Goal: Task Accomplishment & Management: Manage account settings

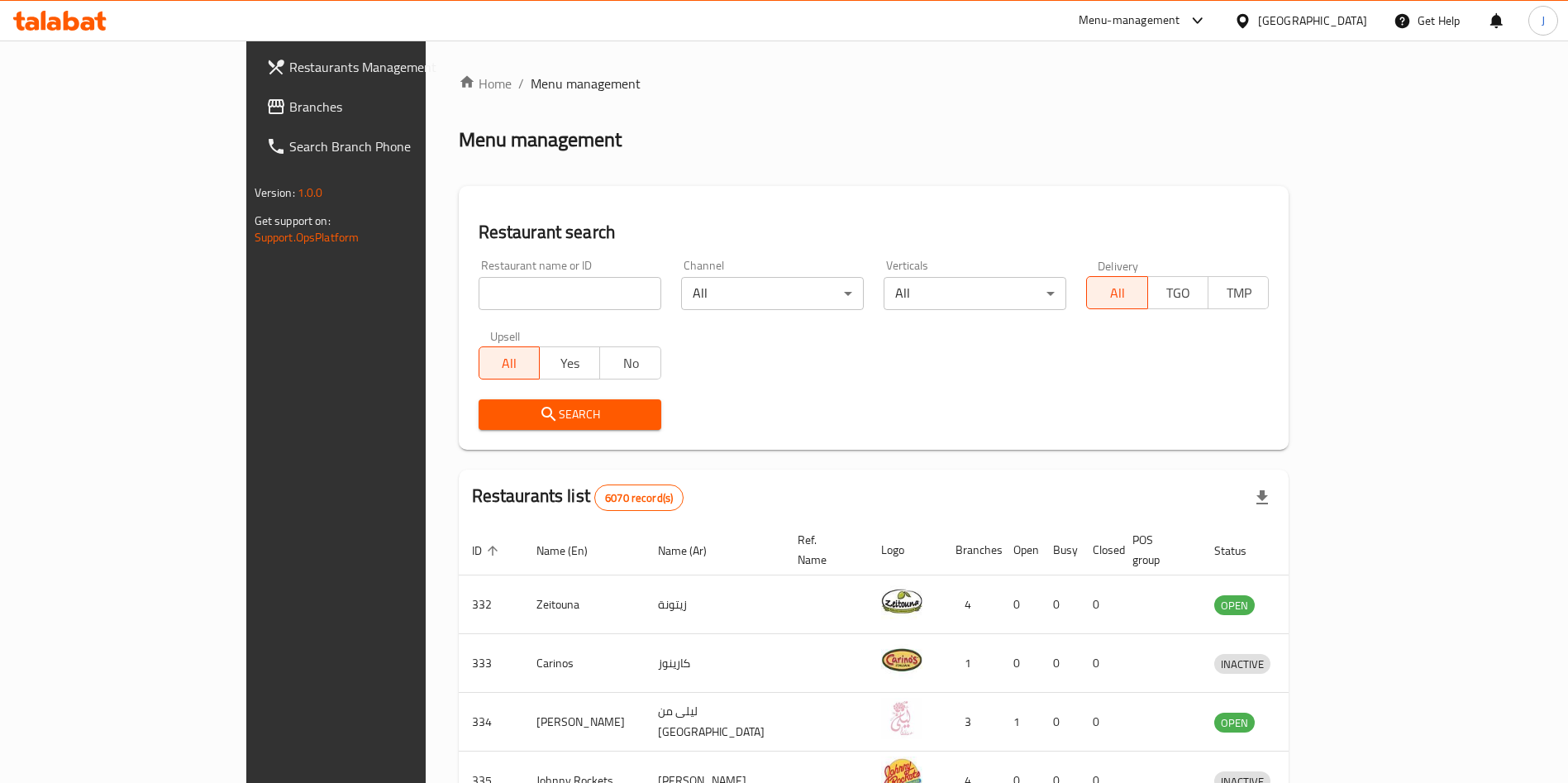
click at [479, 285] on input "search" at bounding box center [570, 292] width 183 height 33
type input "look out"
click button "Search" at bounding box center [570, 414] width 183 height 31
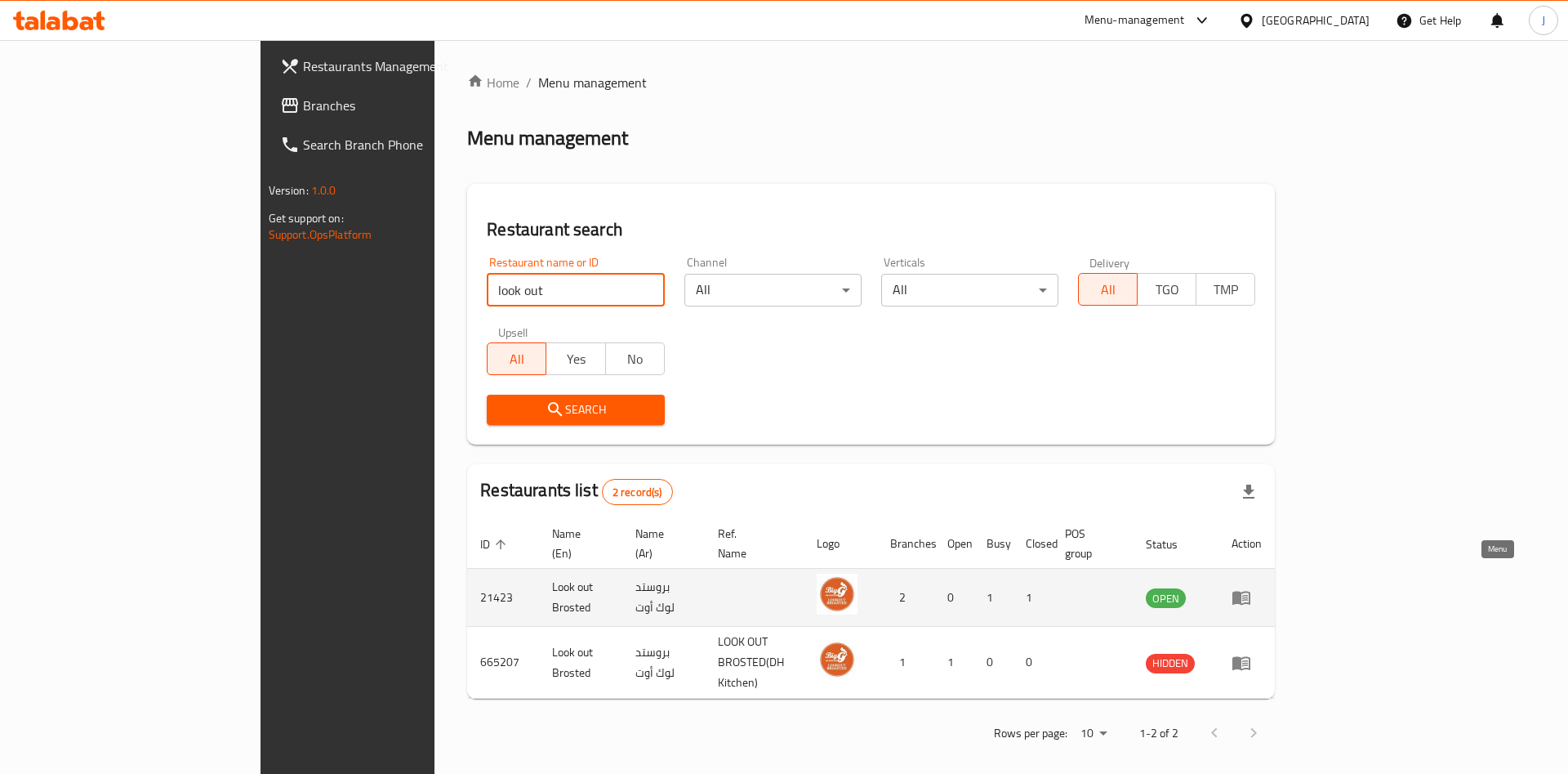
click at [1251, 588] on icon "enhanced table" at bounding box center [1241, 597] width 20 height 20
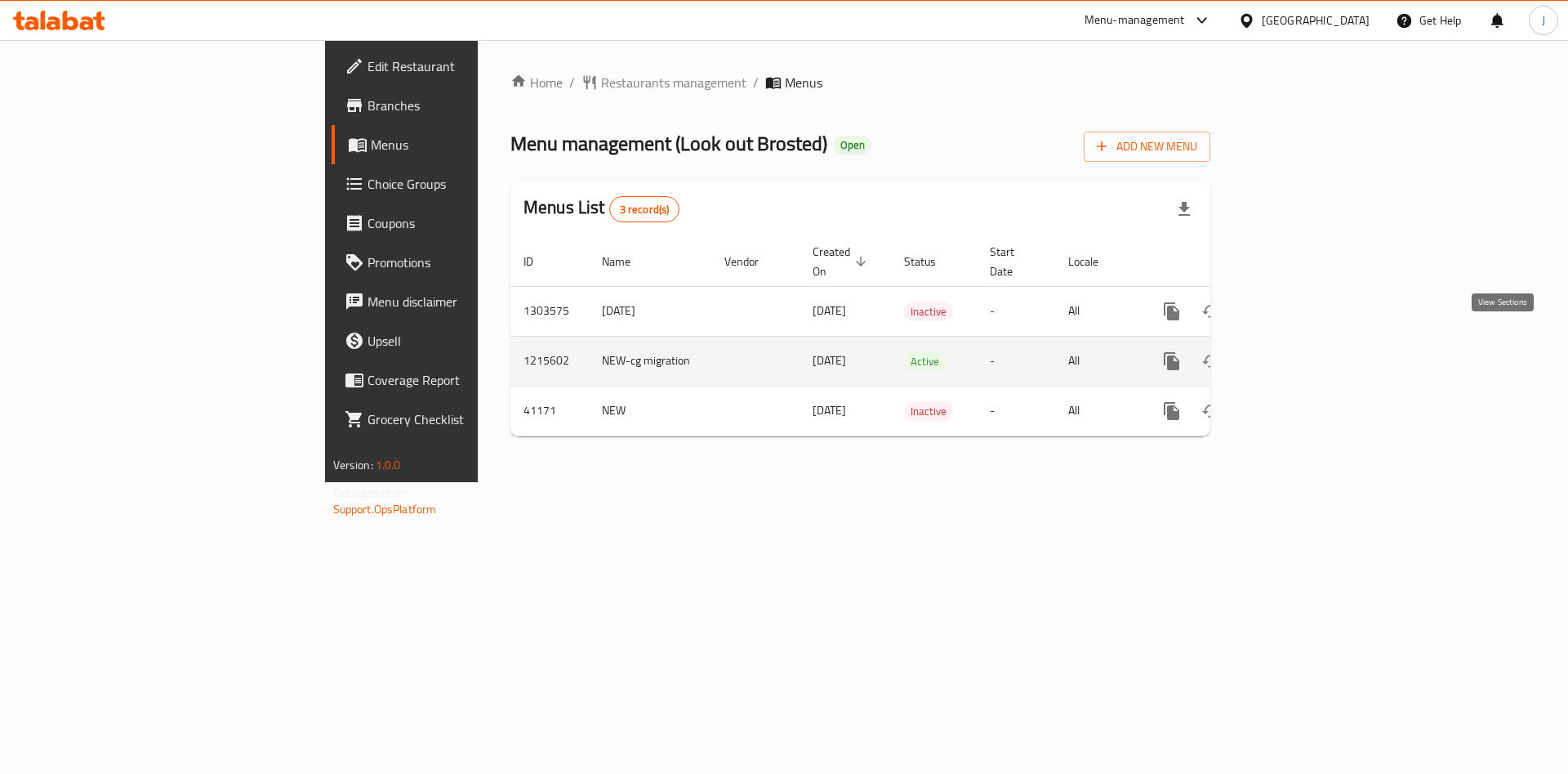
click at [1300, 351] on icon "enhanced table" at bounding box center [1290, 361] width 20 height 20
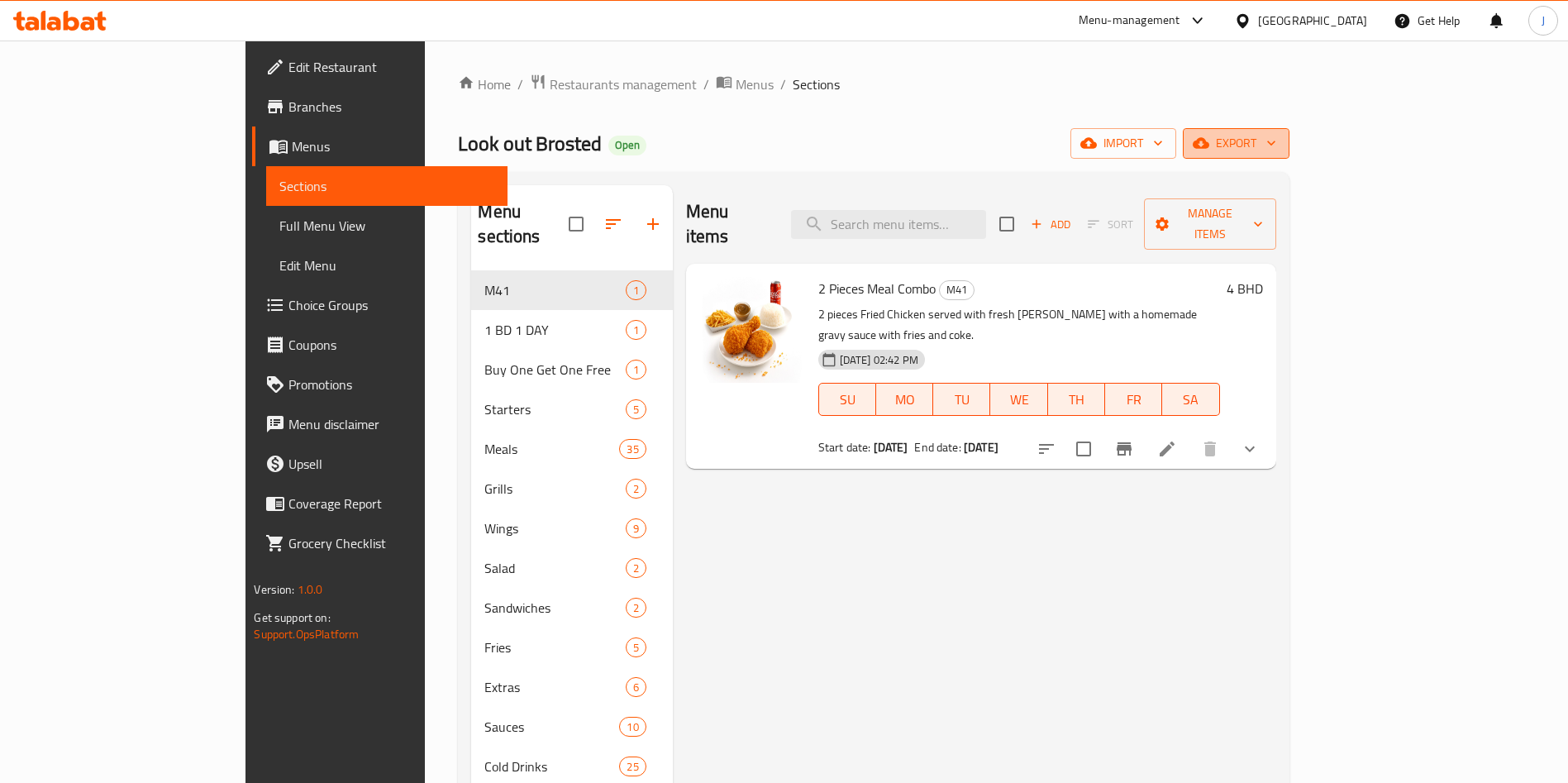
click at [1280, 139] on icon "button" at bounding box center [1271, 142] width 17 height 17
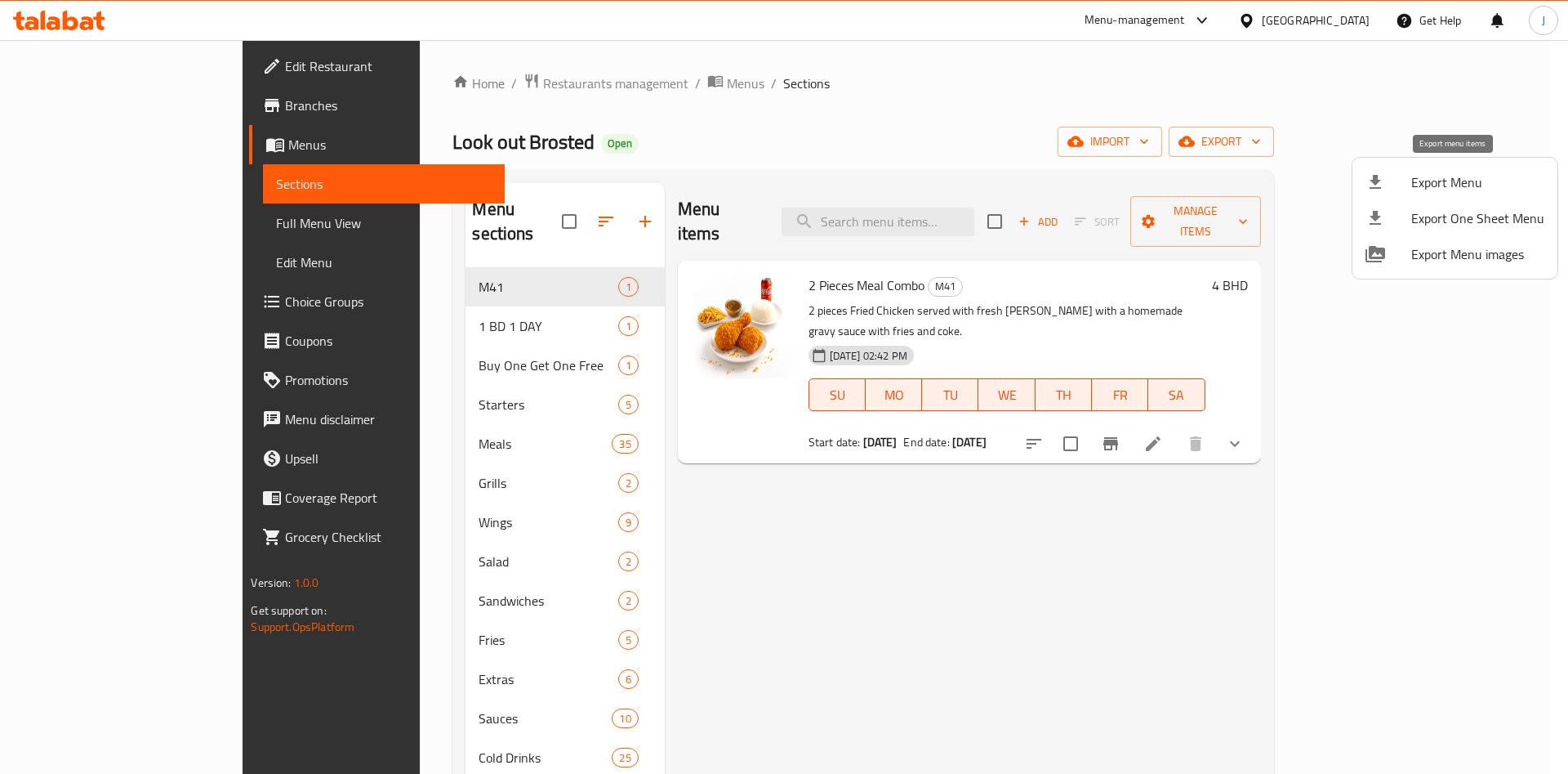
click at [1476, 180] on span "Export Menu" at bounding box center [1477, 183] width 133 height 20
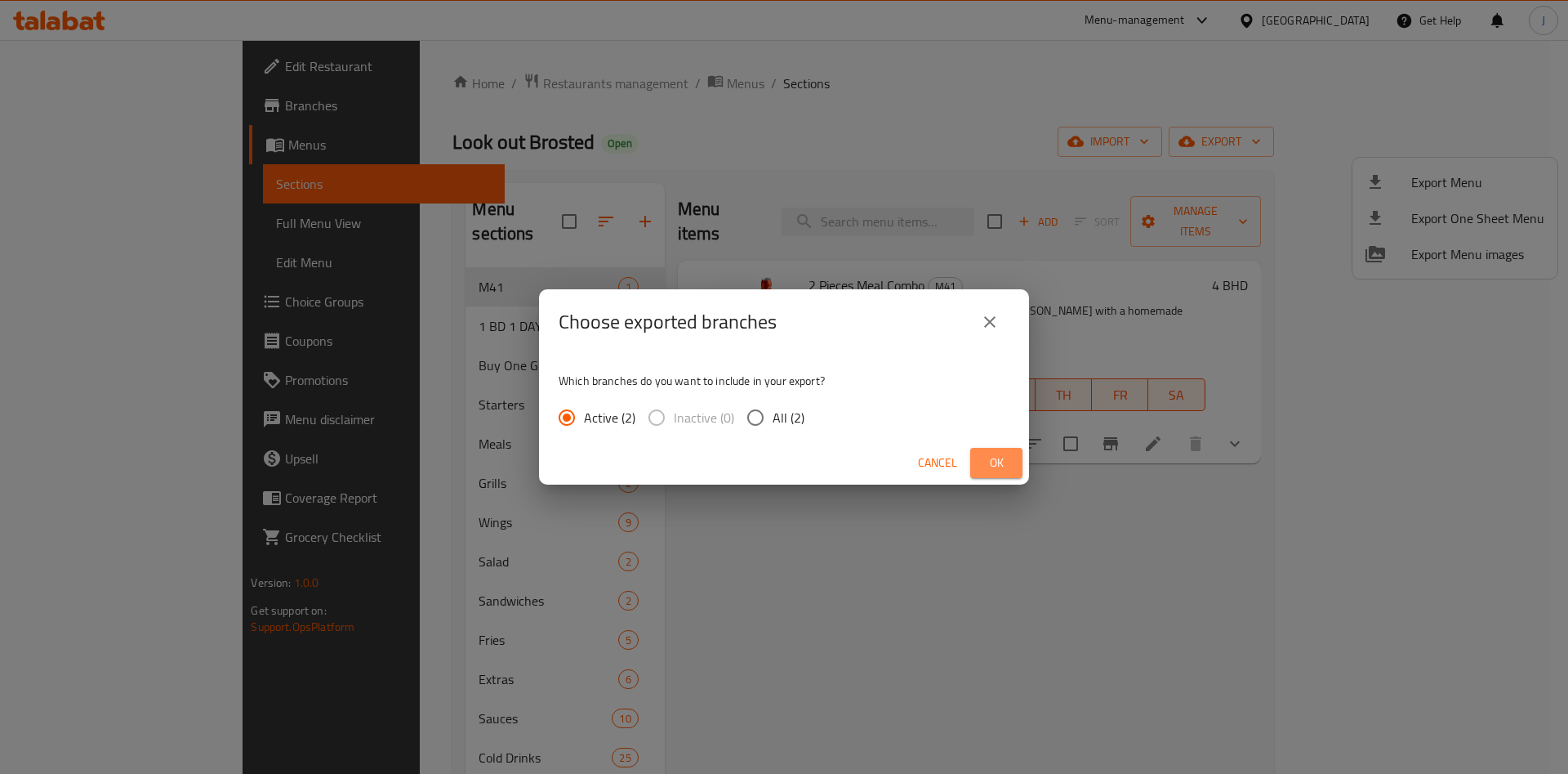
click at [995, 455] on span "Ok" at bounding box center [996, 463] width 26 height 20
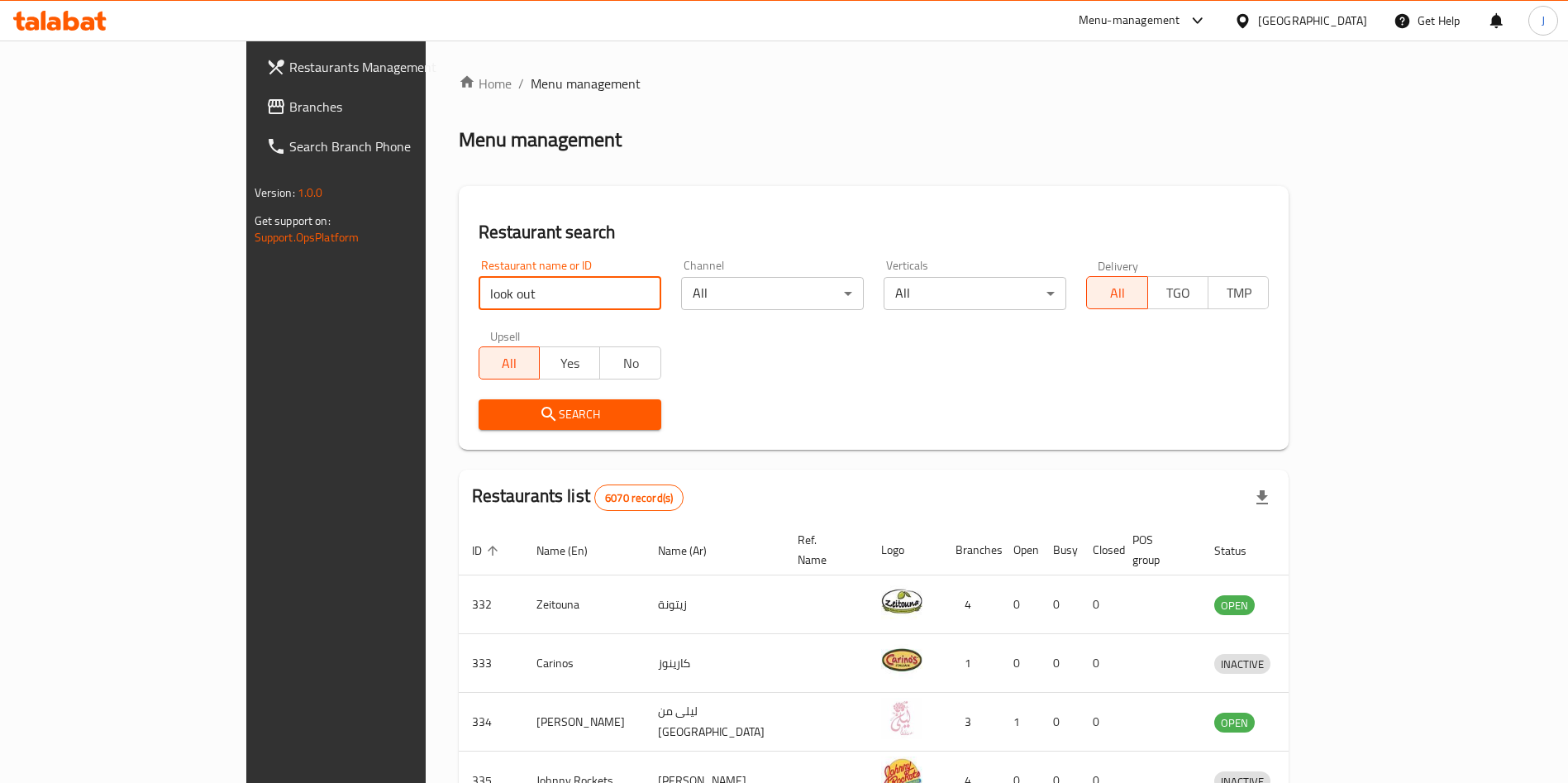
type input "look out"
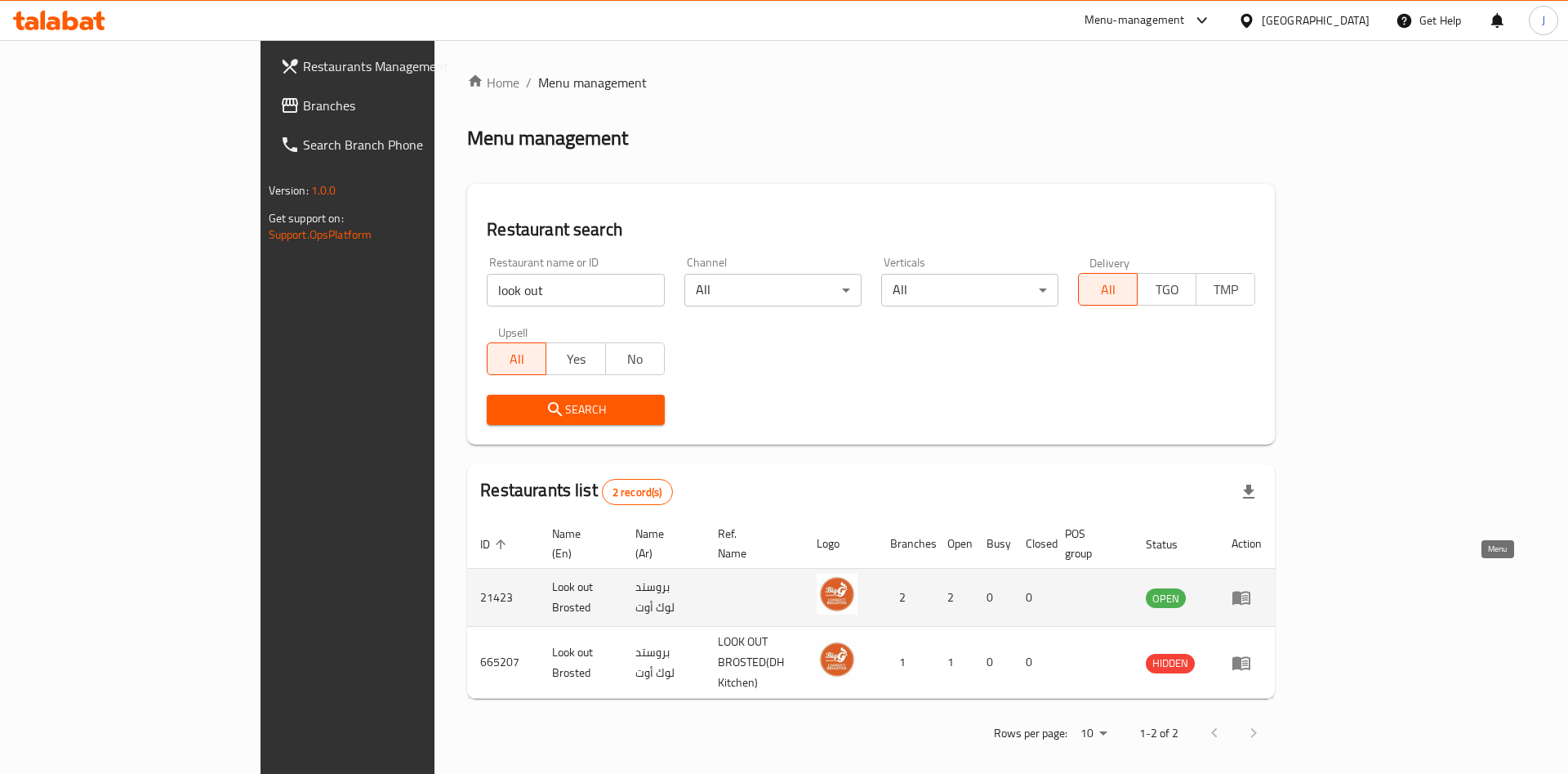
click at [1250, 591] on icon "enhanced table" at bounding box center [1241, 598] width 18 height 14
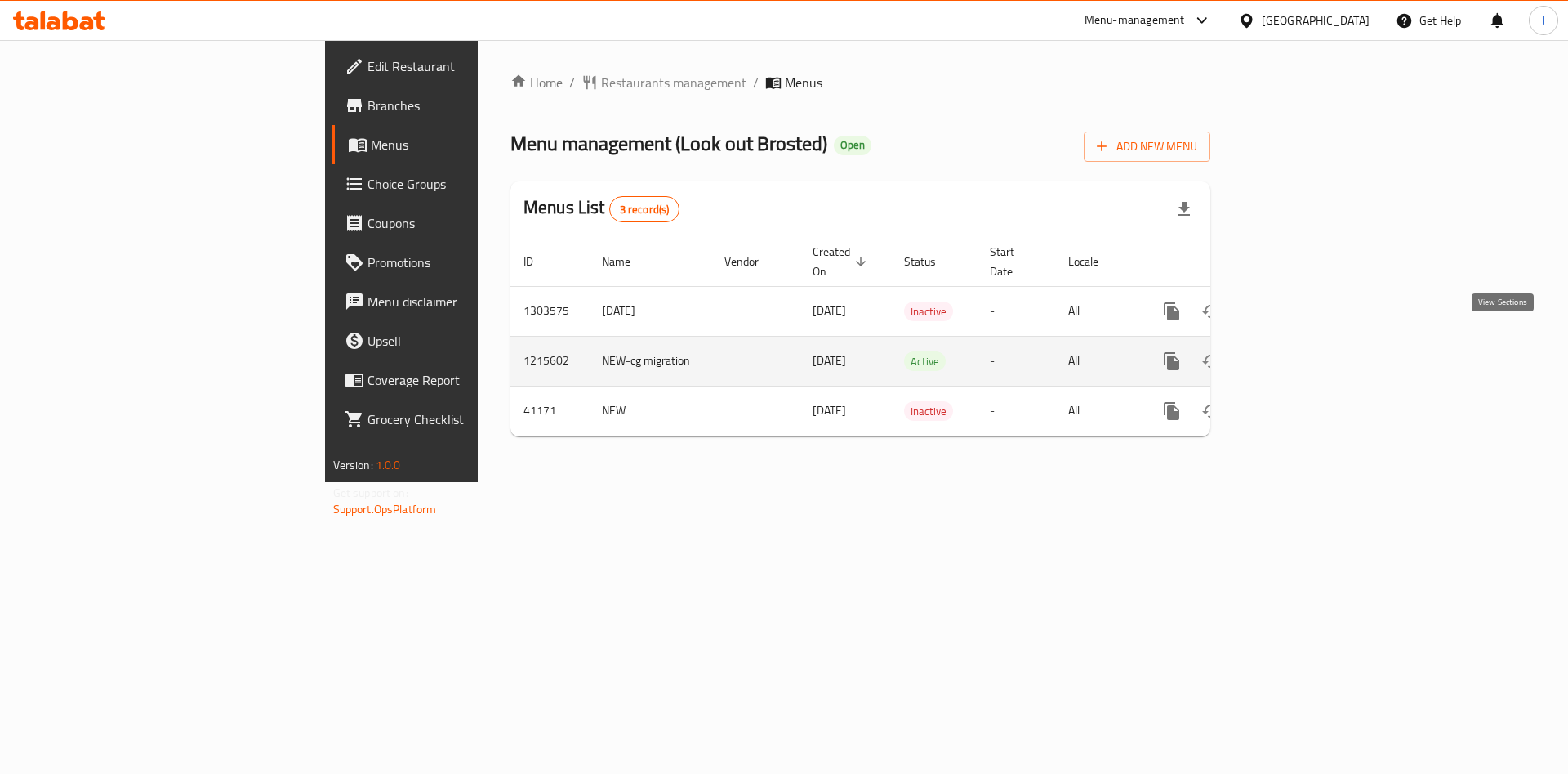
click at [1300, 351] on icon "enhanced table" at bounding box center [1290, 361] width 20 height 20
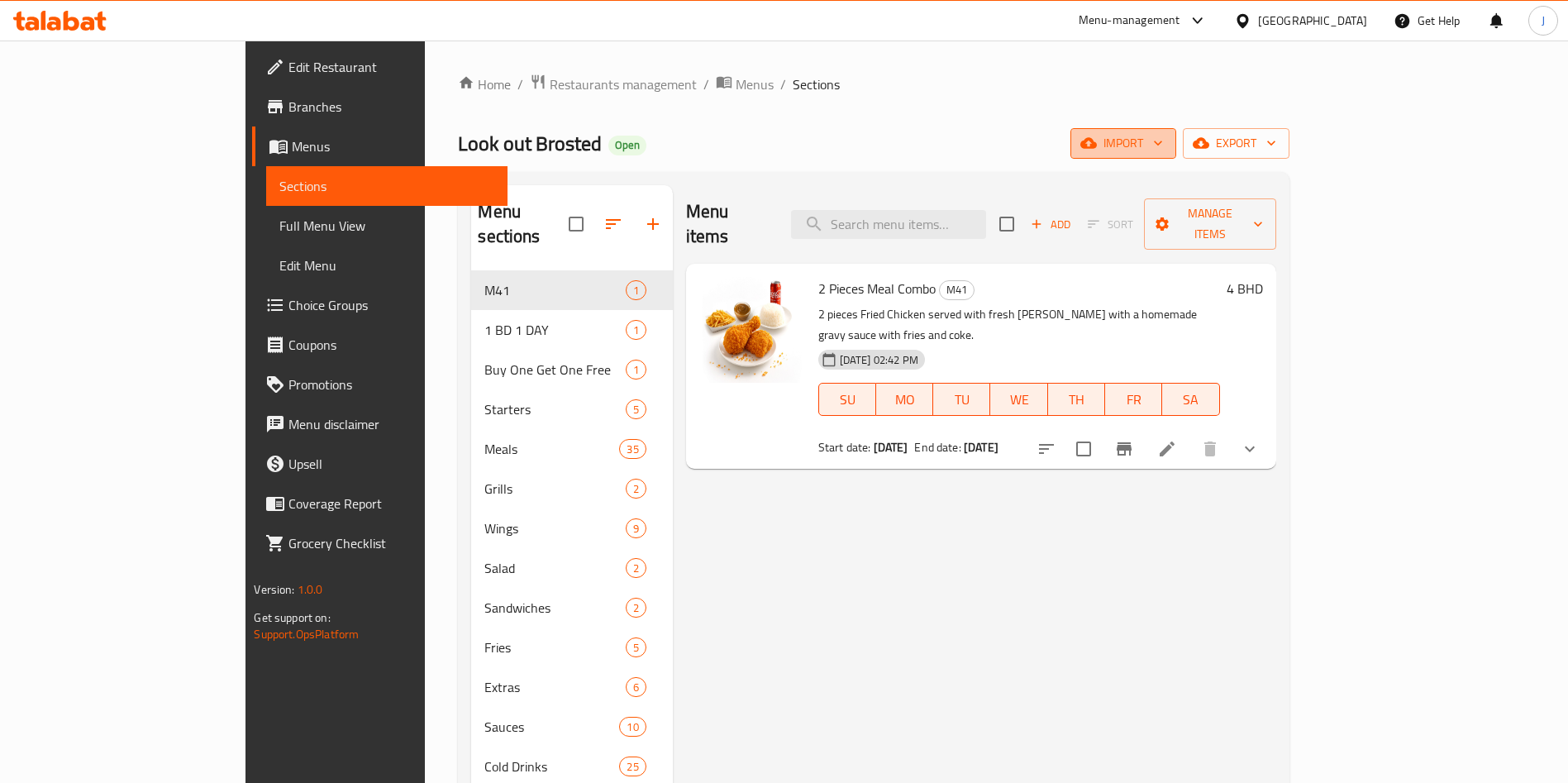
click at [1163, 135] on span "import" at bounding box center [1123, 143] width 79 height 21
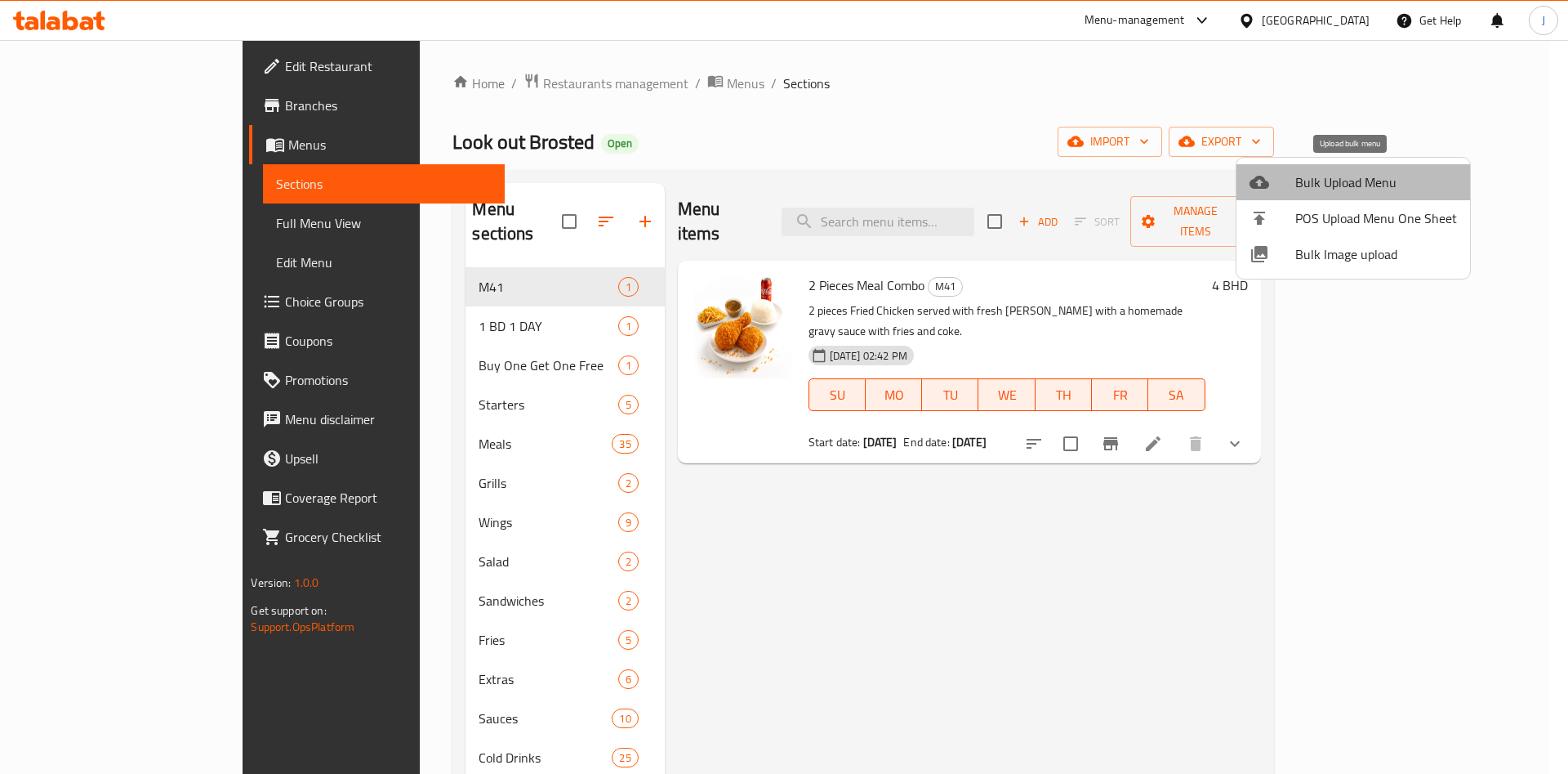
click at [1372, 187] on span "Bulk Upload Menu" at bounding box center [1377, 183] width 162 height 20
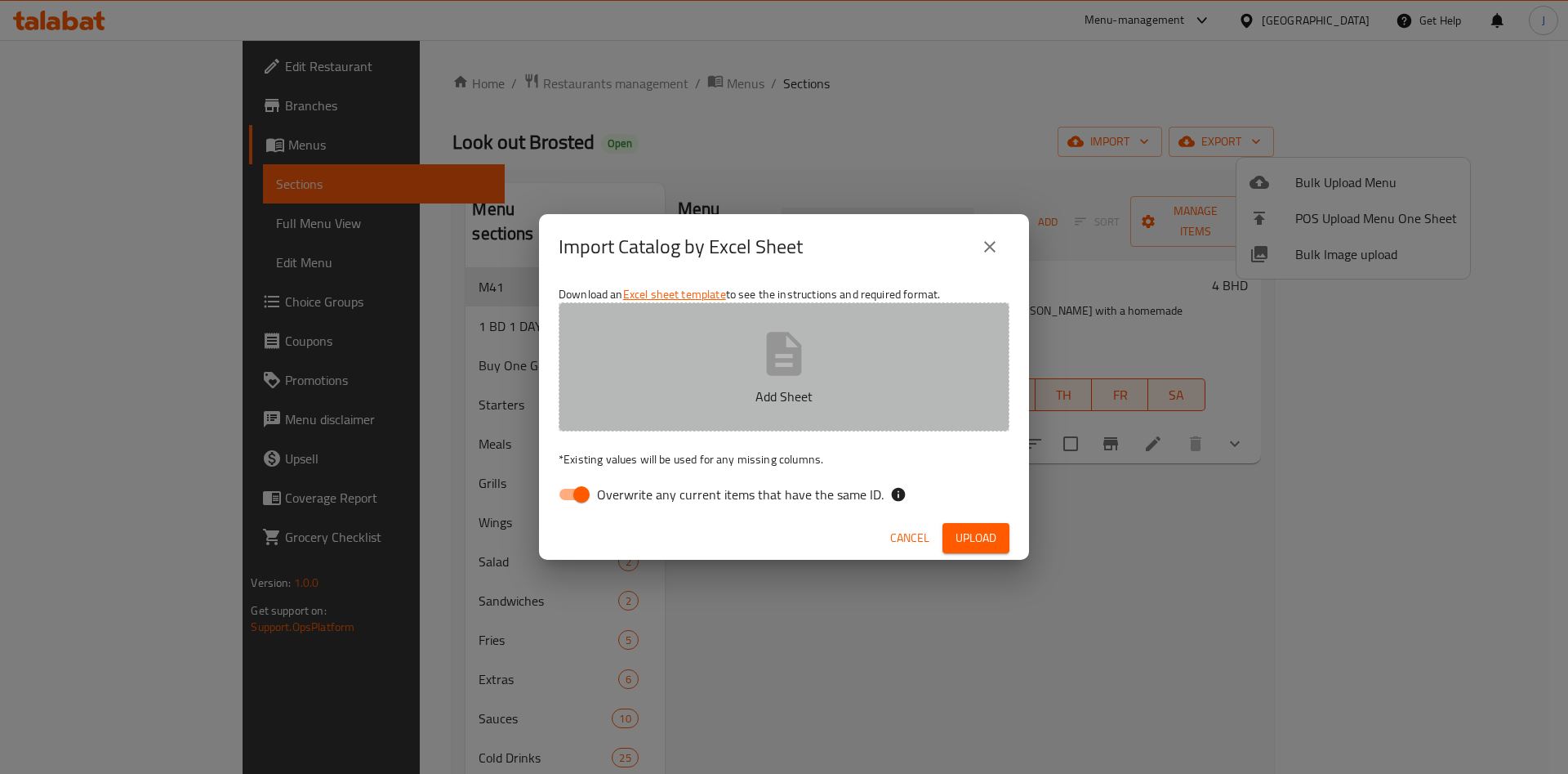
click at [824, 387] on p "Add Sheet" at bounding box center [784, 396] width 400 height 20
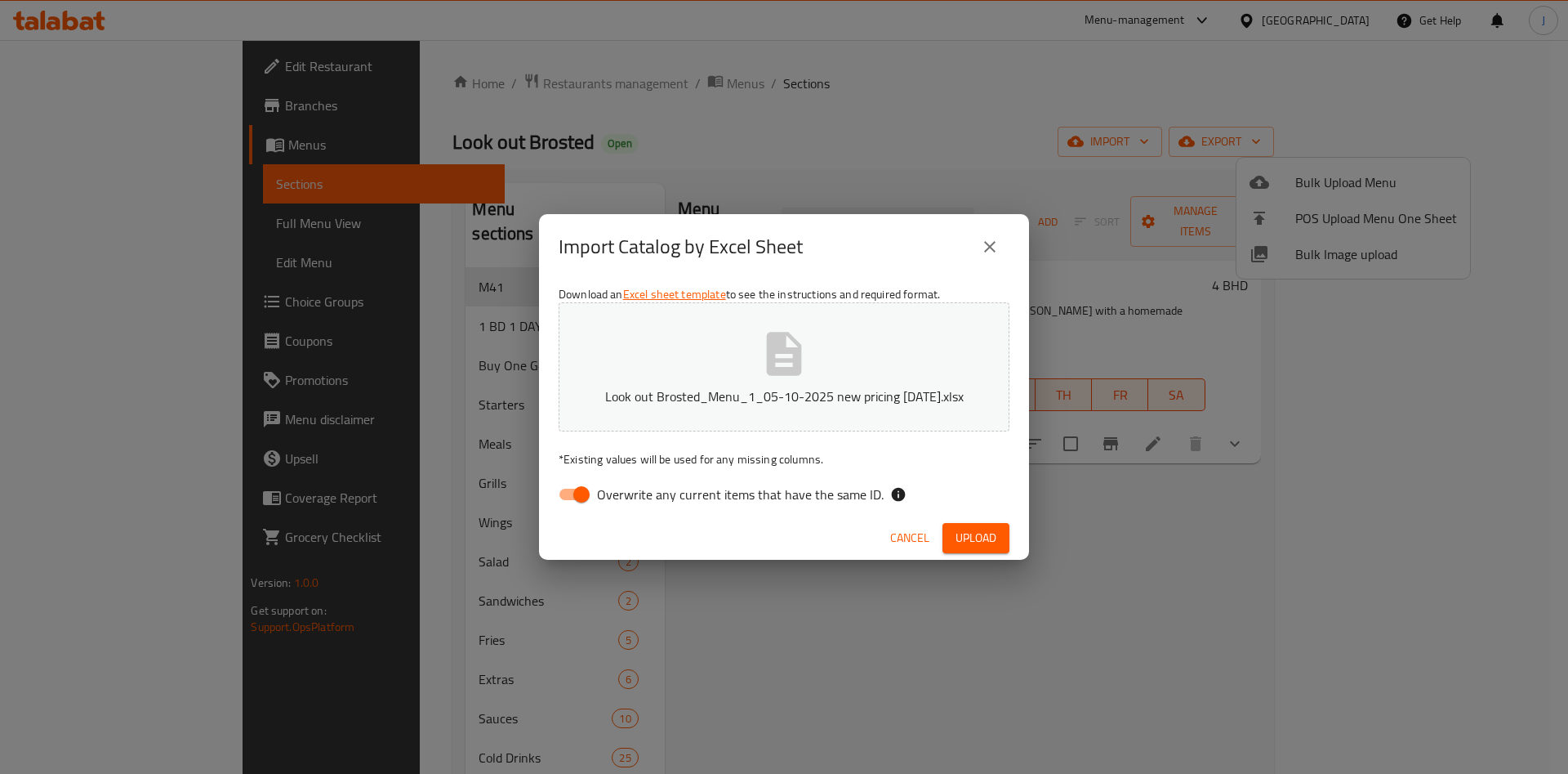
click at [976, 529] on span "Upload" at bounding box center [976, 538] width 41 height 20
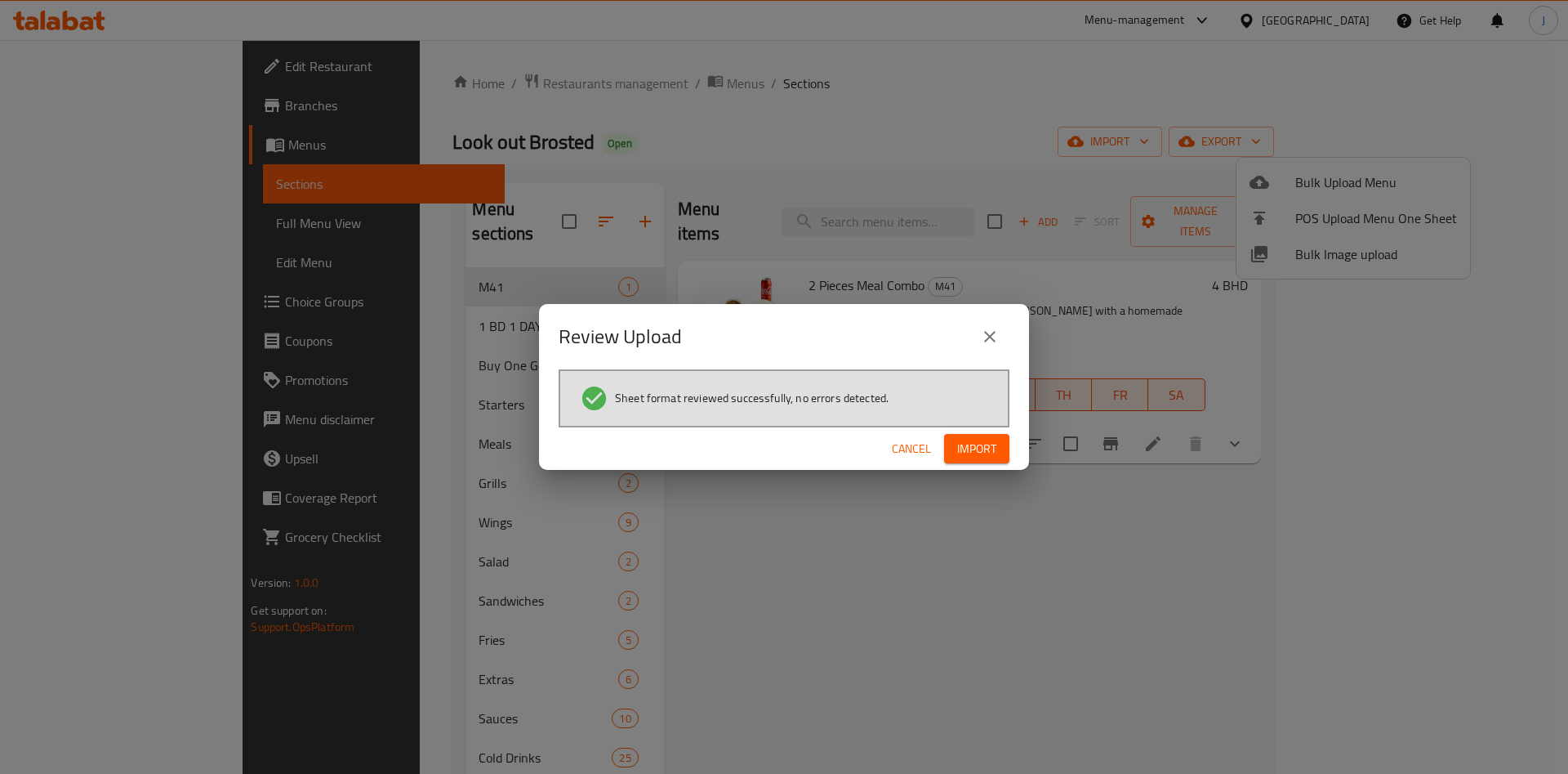
click at [982, 445] on span "Import" at bounding box center [977, 448] width 39 height 20
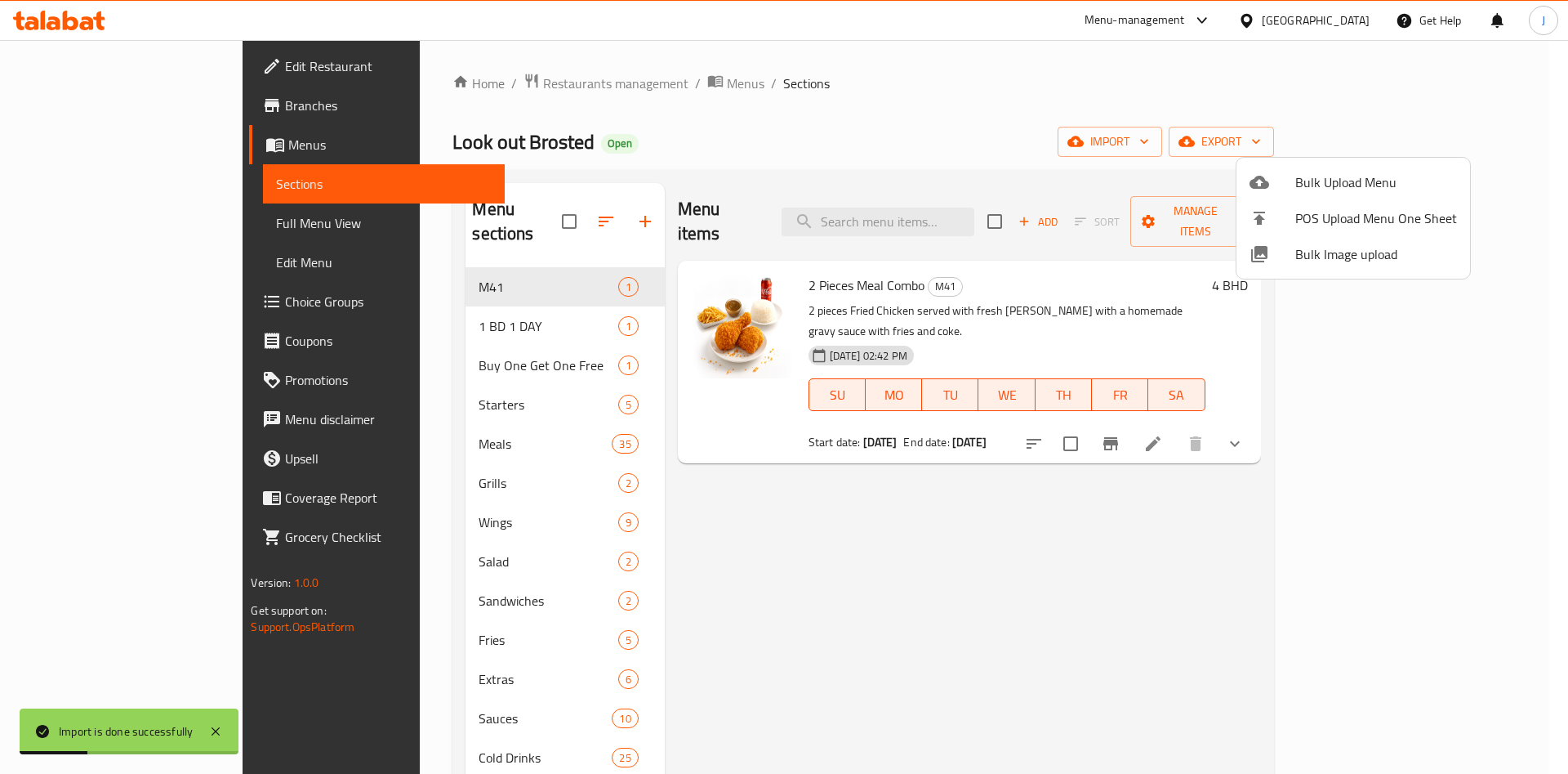
click at [144, 257] on div at bounding box center [784, 387] width 1568 height 774
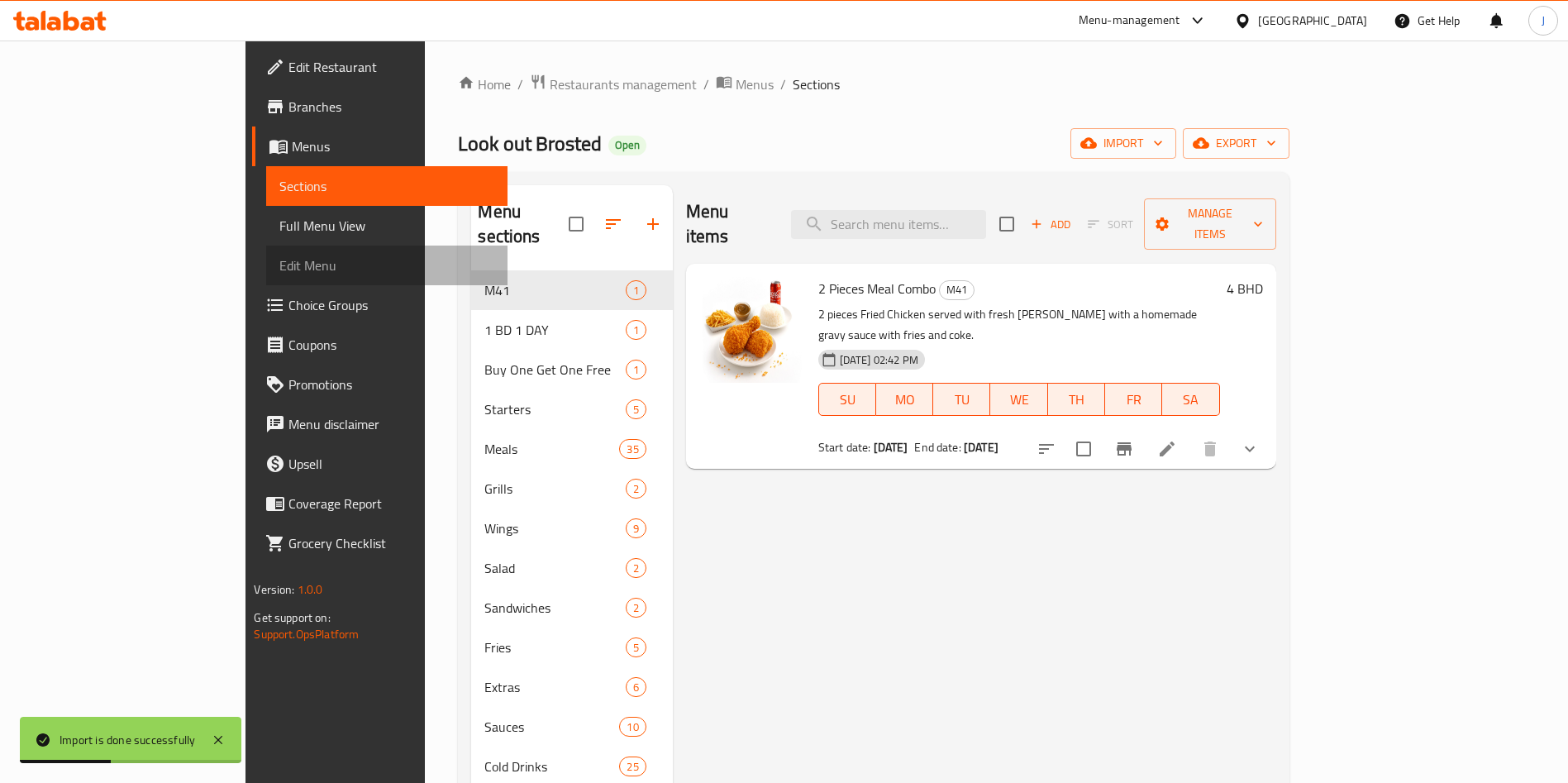
click at [279, 266] on span "Edit Menu" at bounding box center [387, 266] width 215 height 20
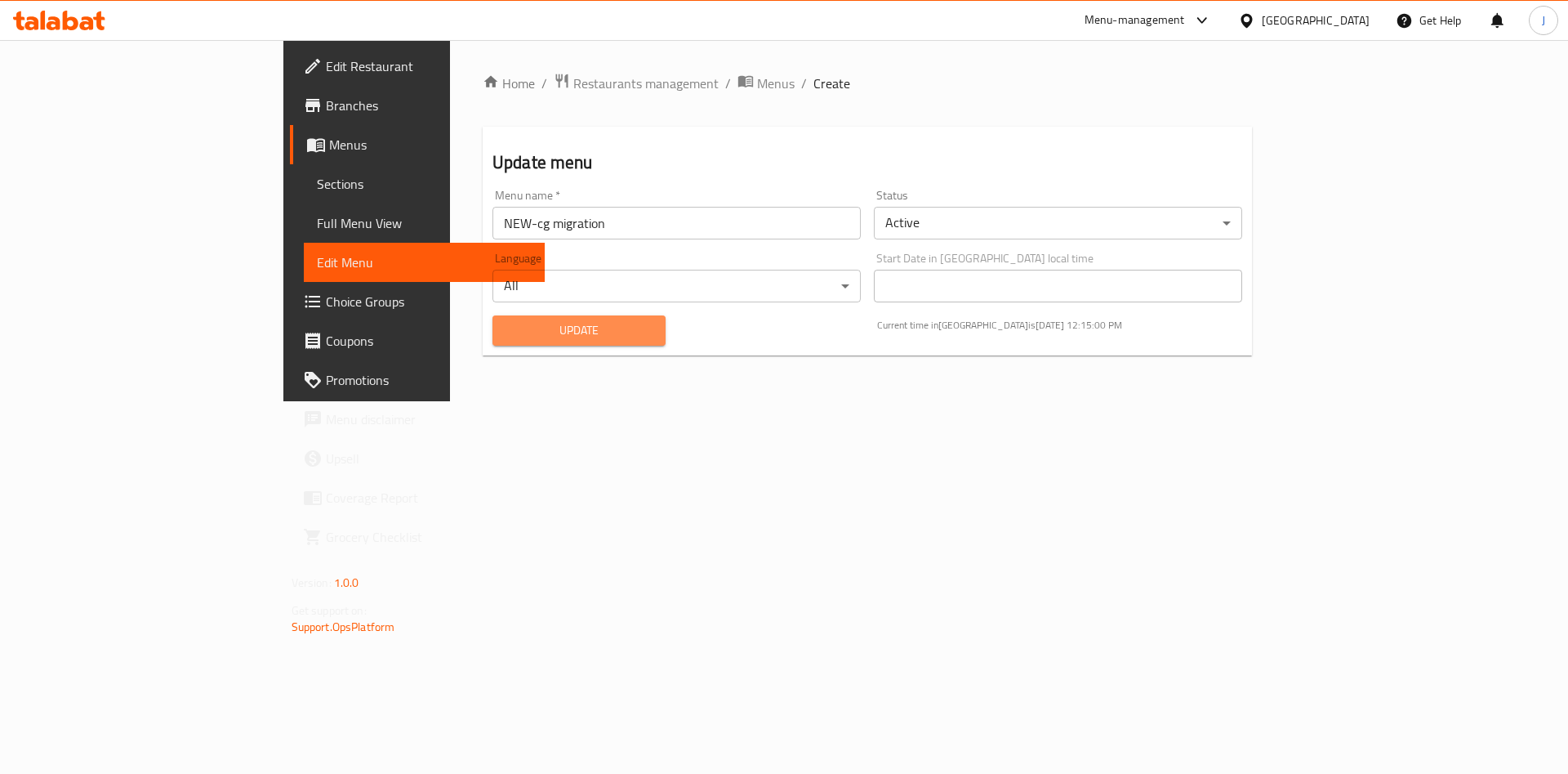
click at [505, 328] on span "Update" at bounding box center [579, 330] width 147 height 20
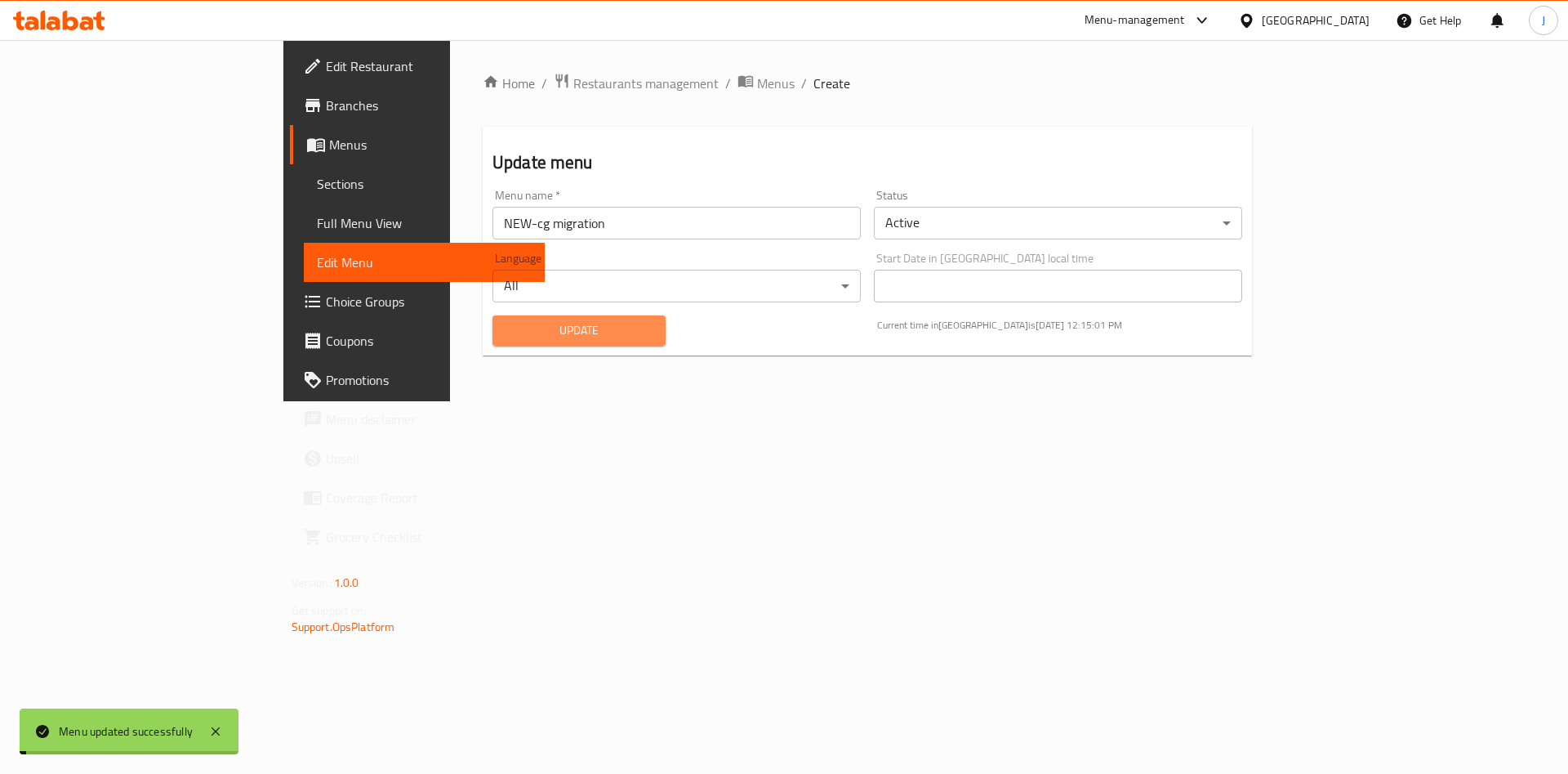
click at [505, 332] on span "Update" at bounding box center [579, 330] width 147 height 20
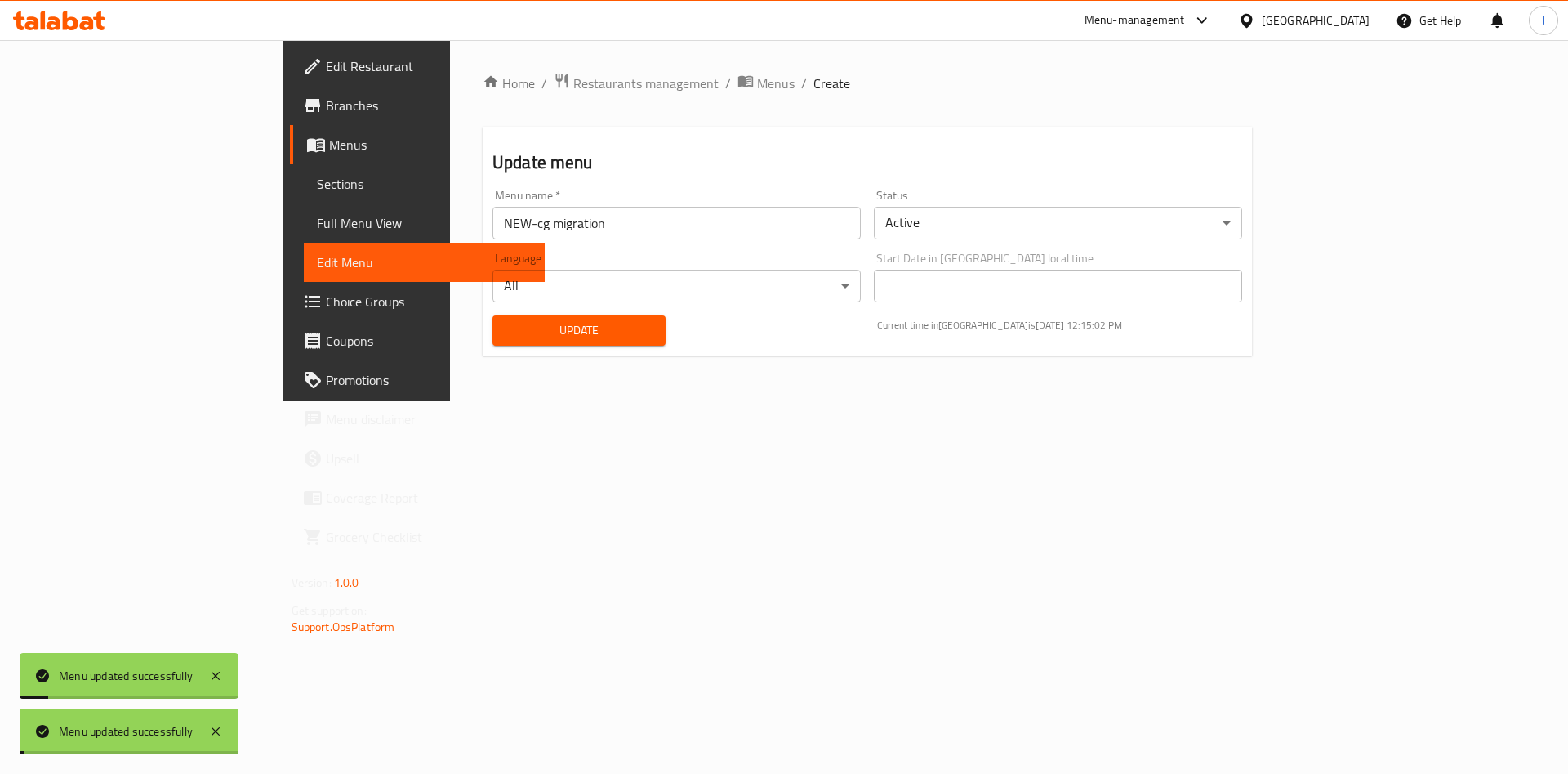
click at [508, 334] on span "Update" at bounding box center [579, 330] width 147 height 20
click at [505, 334] on span "Update" at bounding box center [579, 330] width 147 height 20
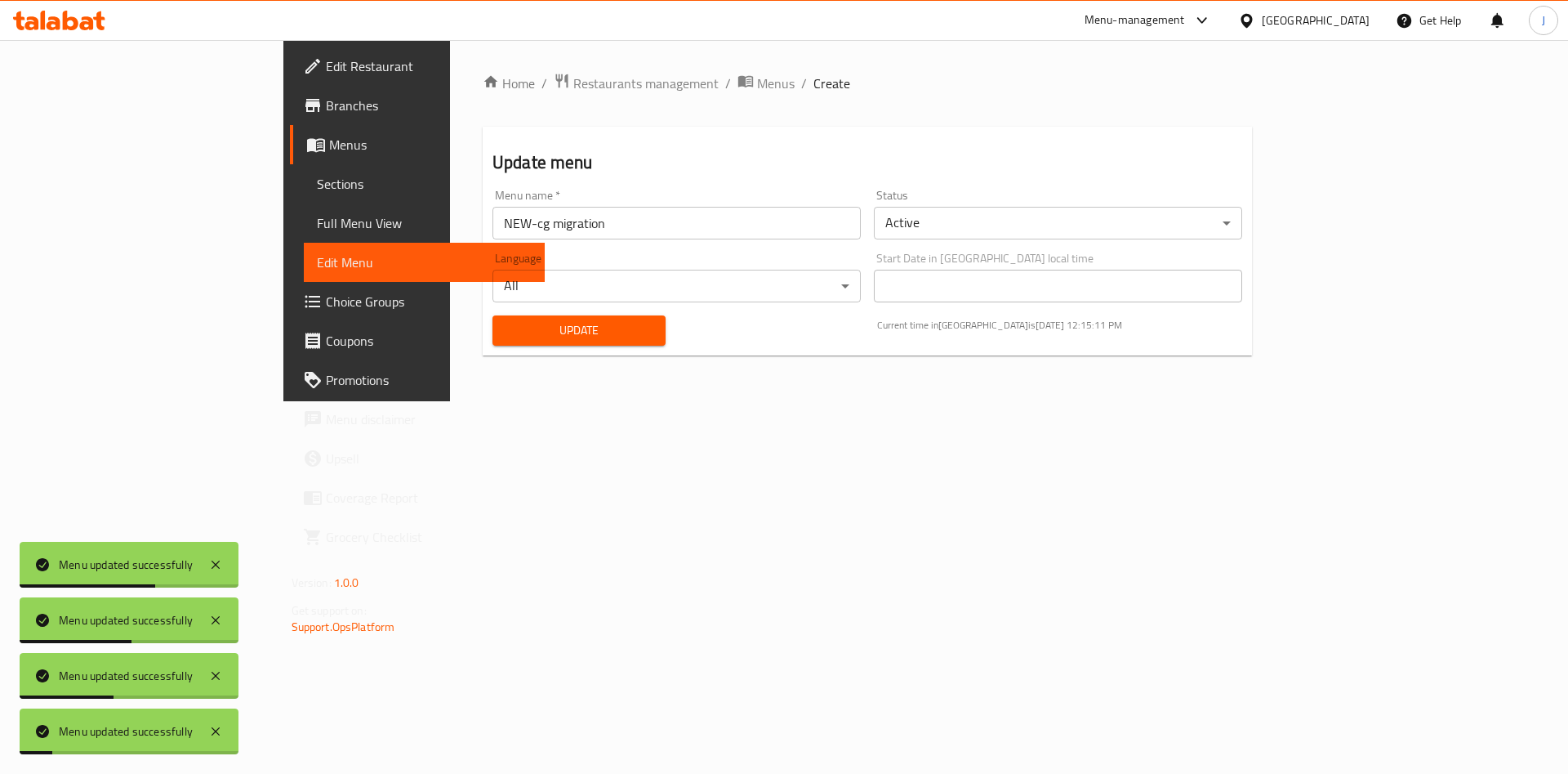
click at [505, 328] on span "Update" at bounding box center [579, 330] width 147 height 20
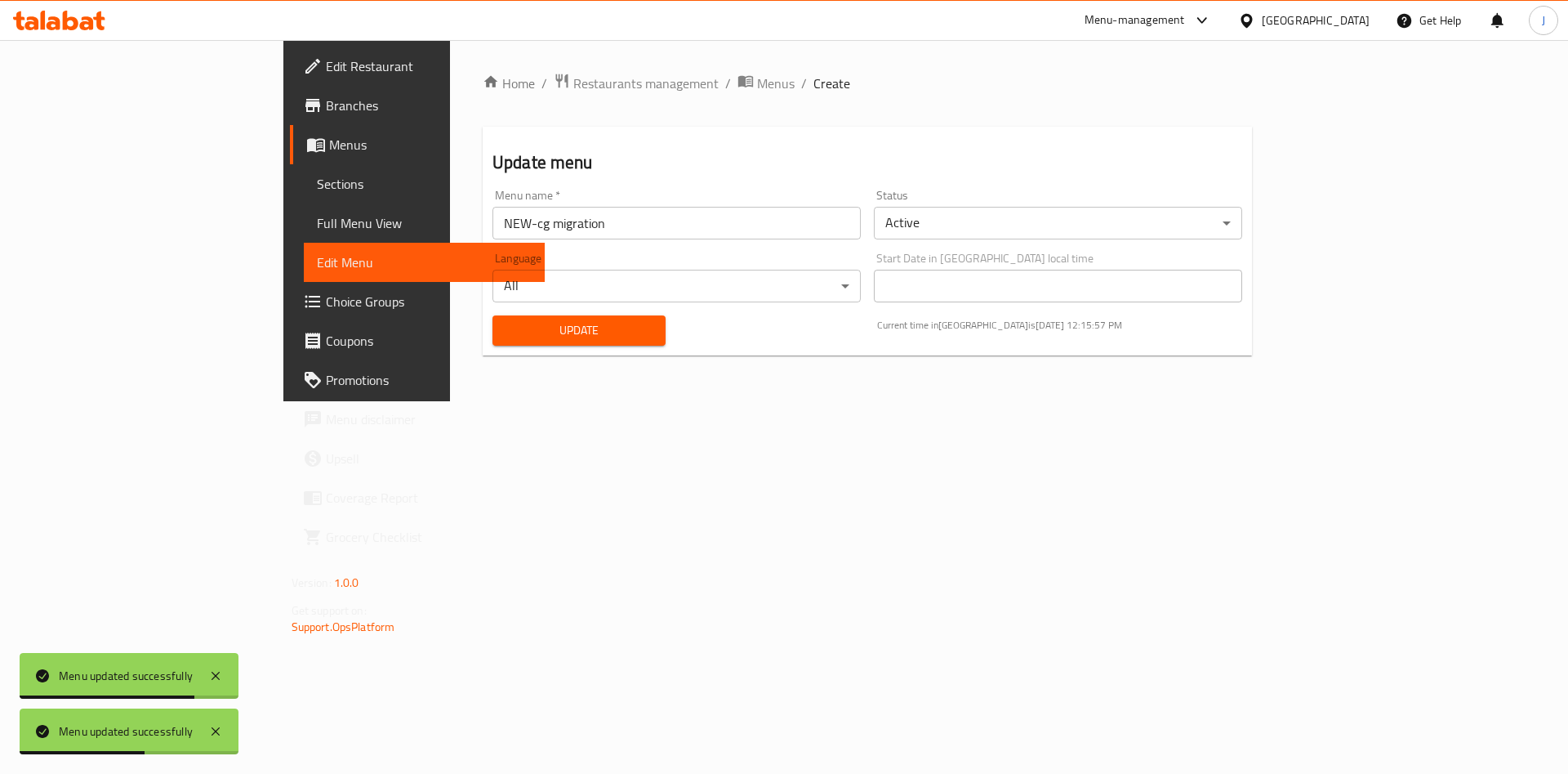
click at [505, 338] on span "Update" at bounding box center [579, 330] width 147 height 20
